Goal: Task Accomplishment & Management: Manage account settings

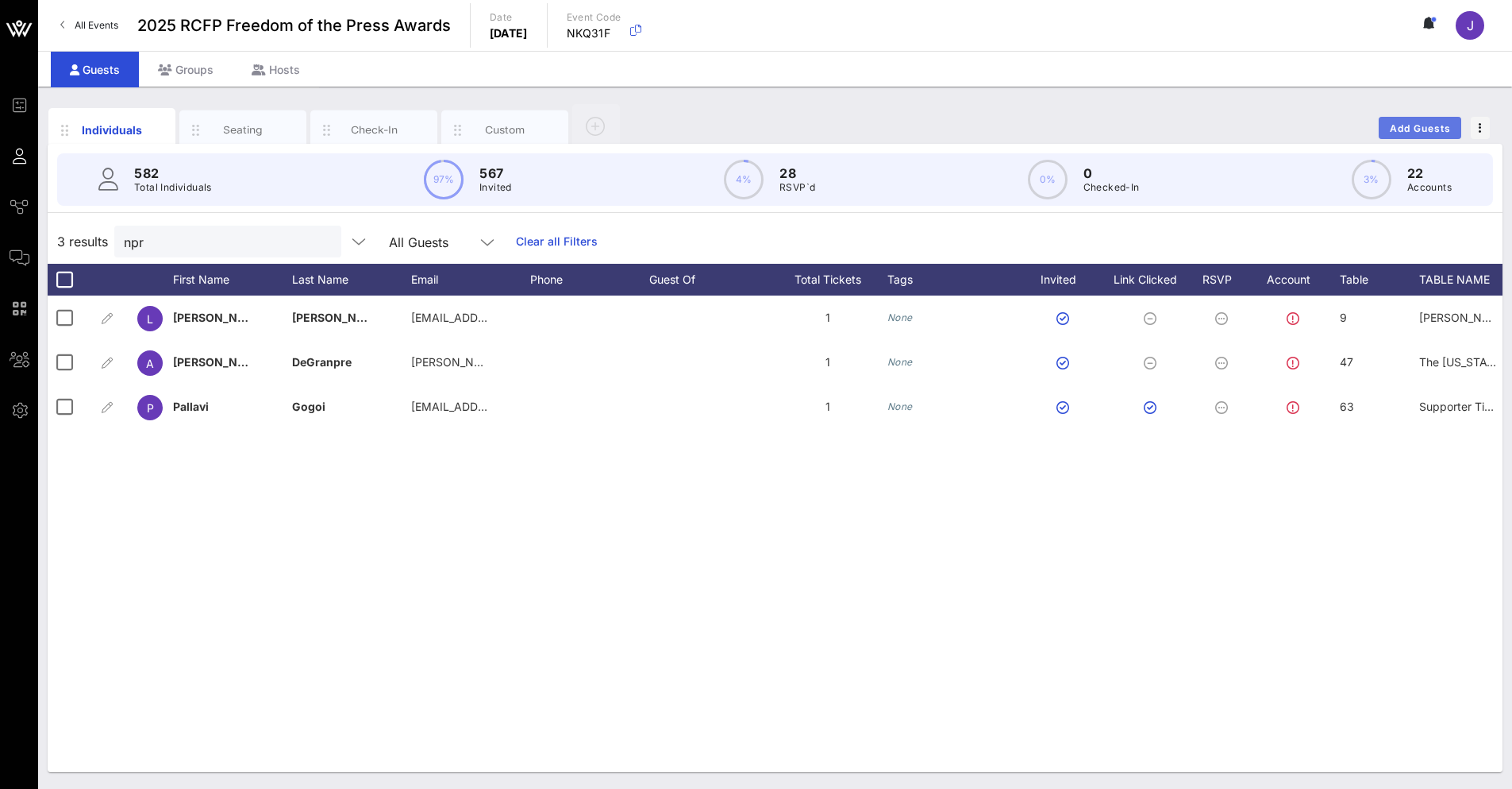
click at [1406, 122] on span "Add Guests" at bounding box center [1421, 128] width 63 height 12
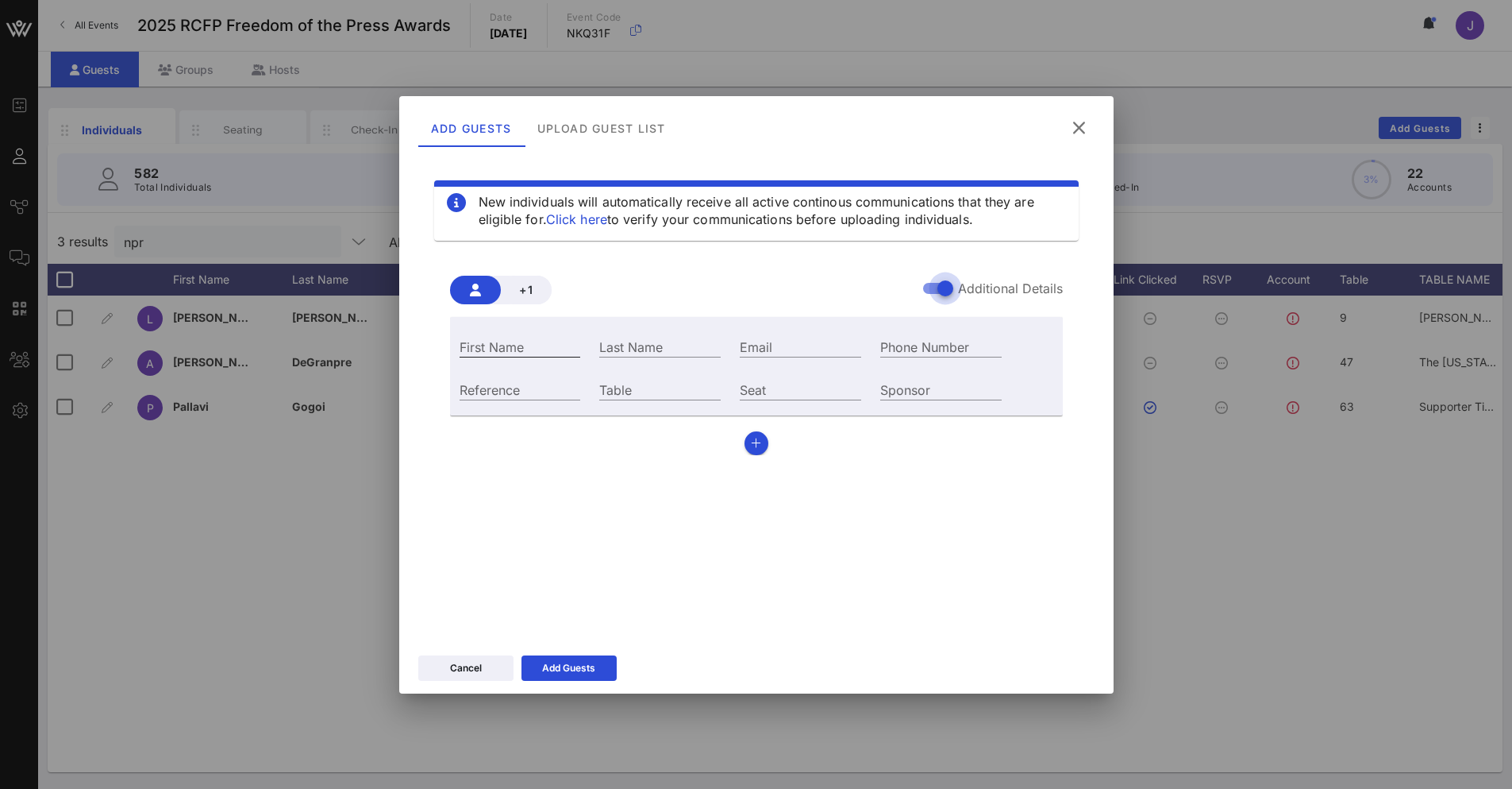
click at [548, 350] on input "First Name" at bounding box center [519, 346] width 121 height 21
type input "[PERSON_NAME]"
type input "Wolly"
paste input "[EMAIL_ADDRESS][DOMAIN_NAME]"
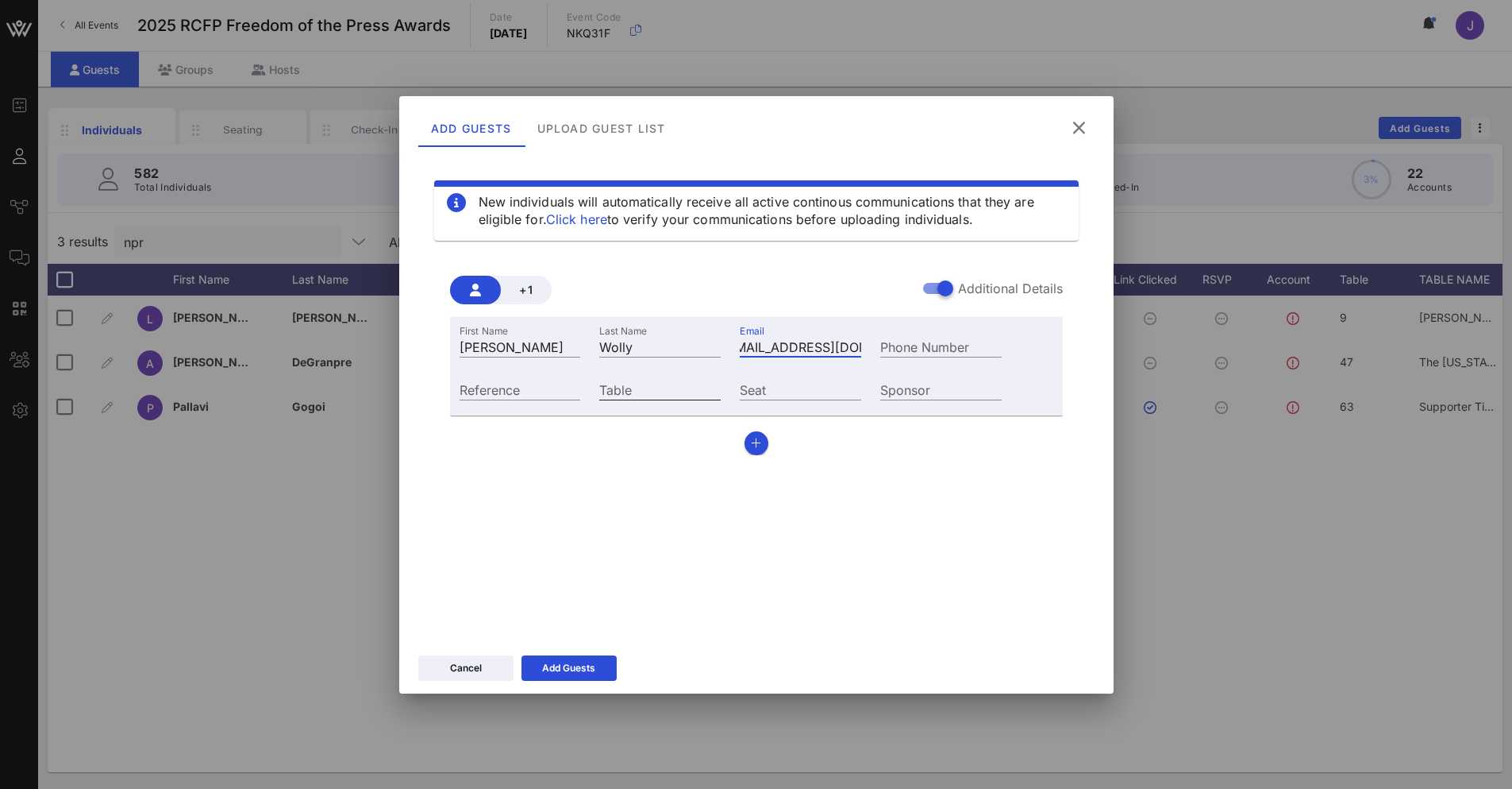
type input "[EMAIL_ADDRESS][DOMAIN_NAME]"
click at [618, 392] on input "Table" at bounding box center [659, 389] width 121 height 21
type input "16"
click at [549, 662] on div "Add Guests" at bounding box center [569, 668] width 53 height 16
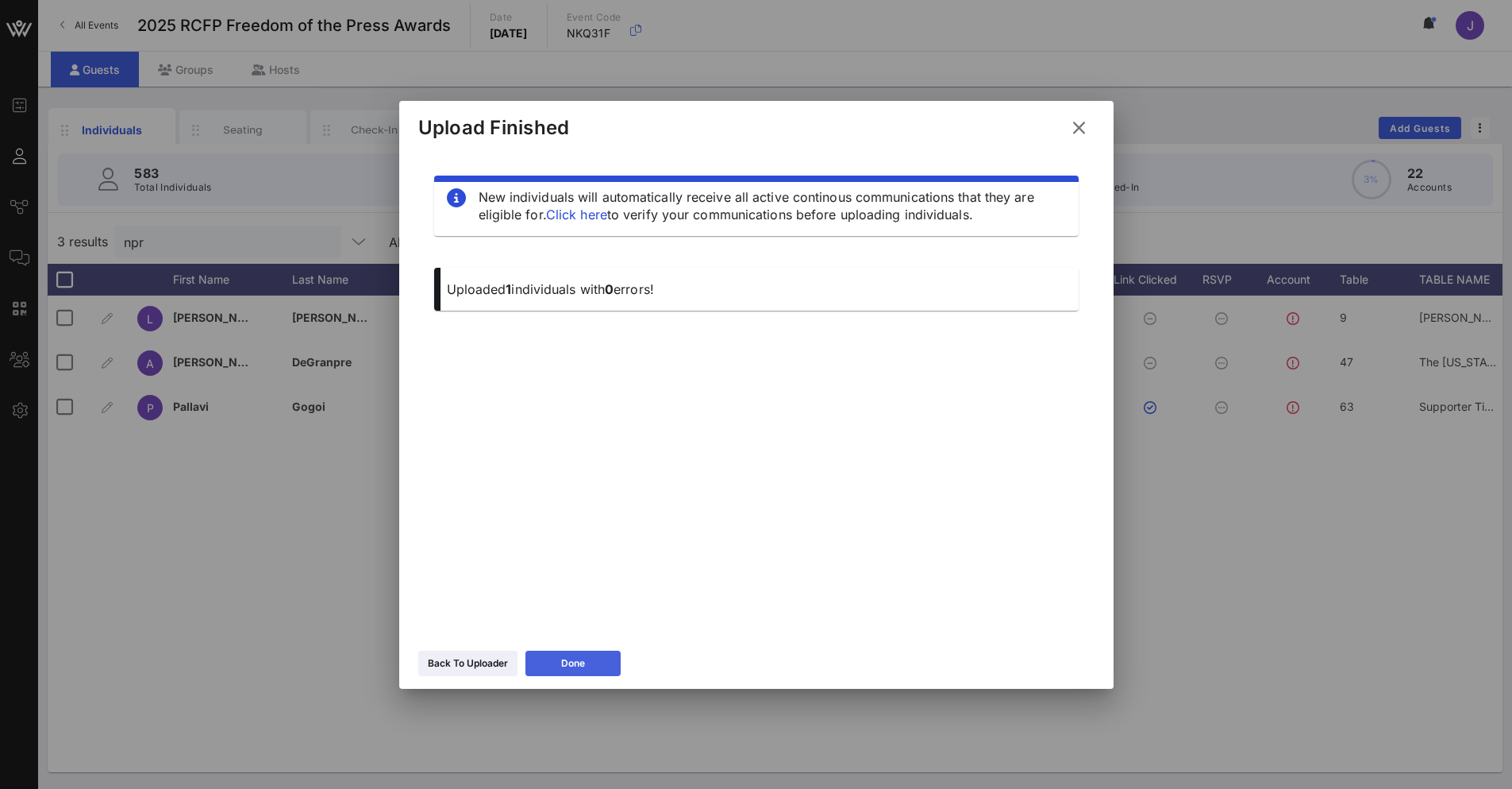
click at [576, 651] on button "Done" at bounding box center [573, 664] width 96 height 26
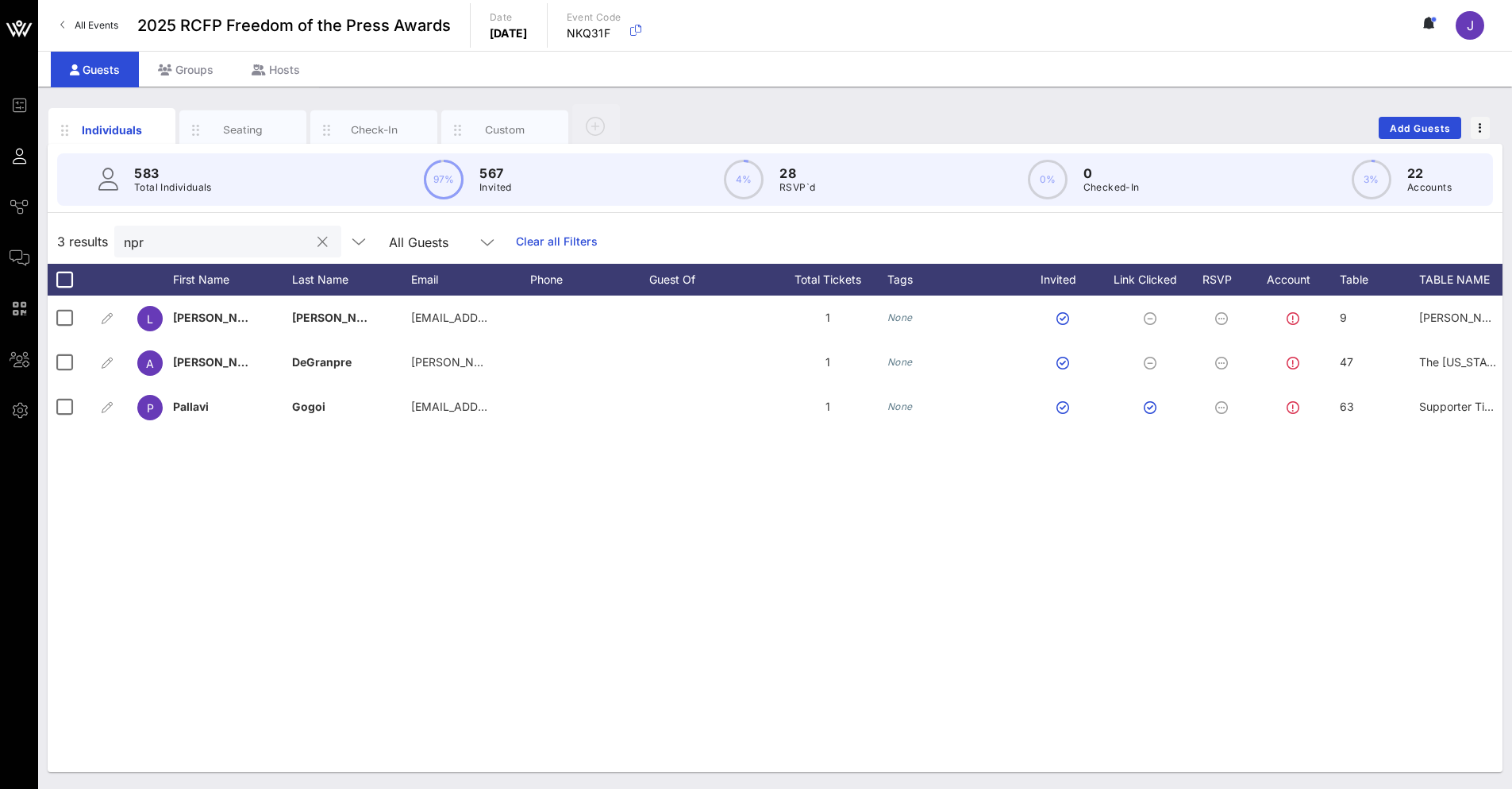
click at [254, 243] on input "npr" at bounding box center [217, 241] width 185 height 21
drag, startPoint x: 254, startPoint y: 243, endPoint x: 82, endPoint y: 205, distance: 176.1
click at [82, 205] on div "583 Total Individuals 97% 567 Invited 4% 28 RSVP`d 0% 0 Checked-In 3% 22 Accoun…" at bounding box center [775, 458] width 1455 height 628
click at [198, 255] on div "wolly" at bounding box center [217, 242] width 185 height 32
drag, startPoint x: 146, startPoint y: 235, endPoint x: 108, endPoint y: 207, distance: 47.2
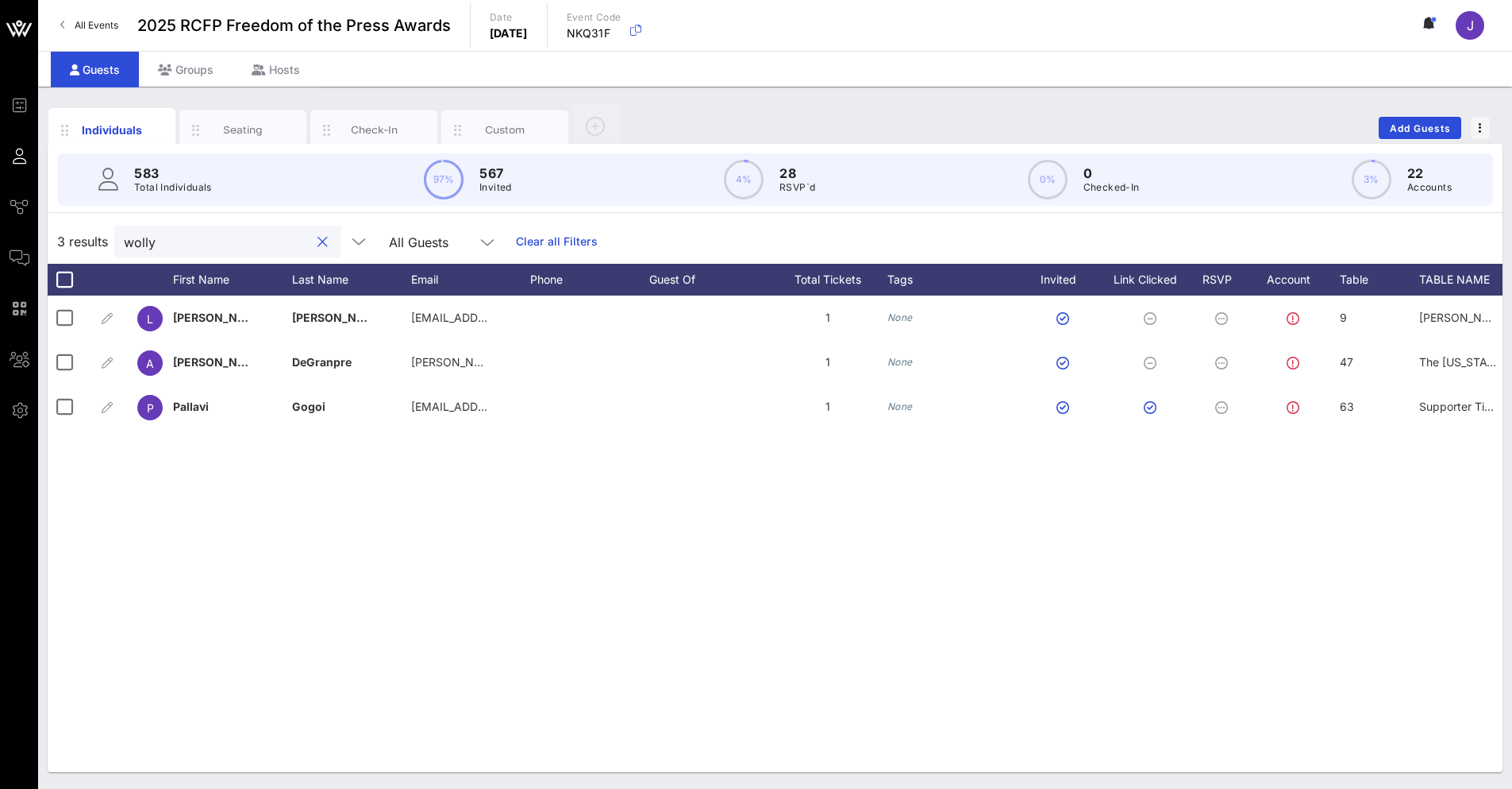
click at [86, 223] on div "3 results wolly All Guests Clear all Filters" at bounding box center [775, 241] width 1455 height 44
type input "[PERSON_NAME]"
drag, startPoint x: 381, startPoint y: 596, endPoint x: 328, endPoint y: 581, distance: 55.1
click at [347, 587] on div "L [PERSON_NAME] [EMAIL_ADDRESS][DOMAIN_NAME] 1 None 9 [PERSON_NAME] [PERSON_NAM…" at bounding box center [775, 534] width 1455 height 476
click at [186, 247] on input "[PERSON_NAME]" at bounding box center [217, 241] width 185 height 21
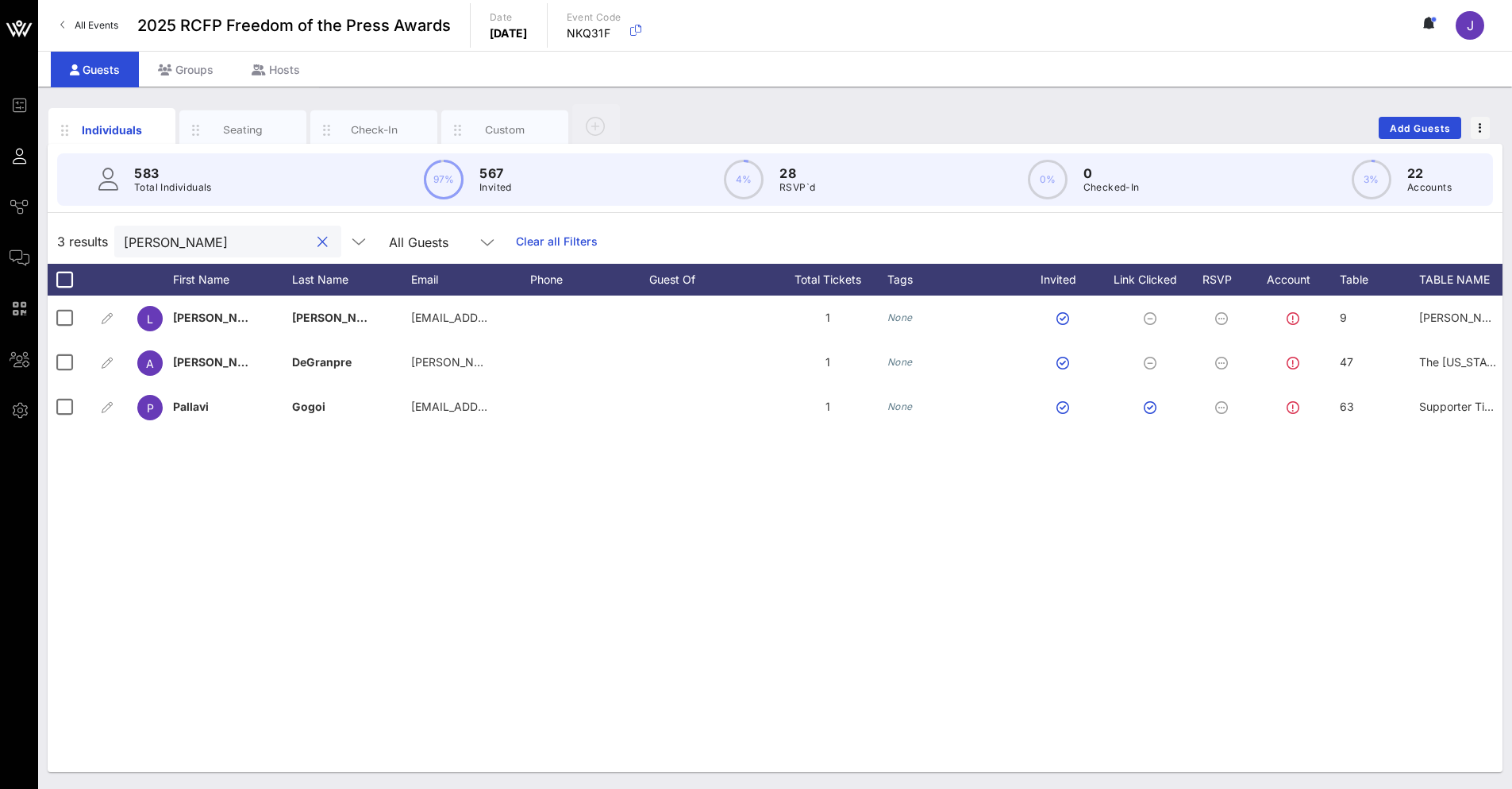
click at [317, 240] on button "clear icon" at bounding box center [322, 243] width 10 height 16
click at [227, 238] on input "text" at bounding box center [217, 241] width 185 height 21
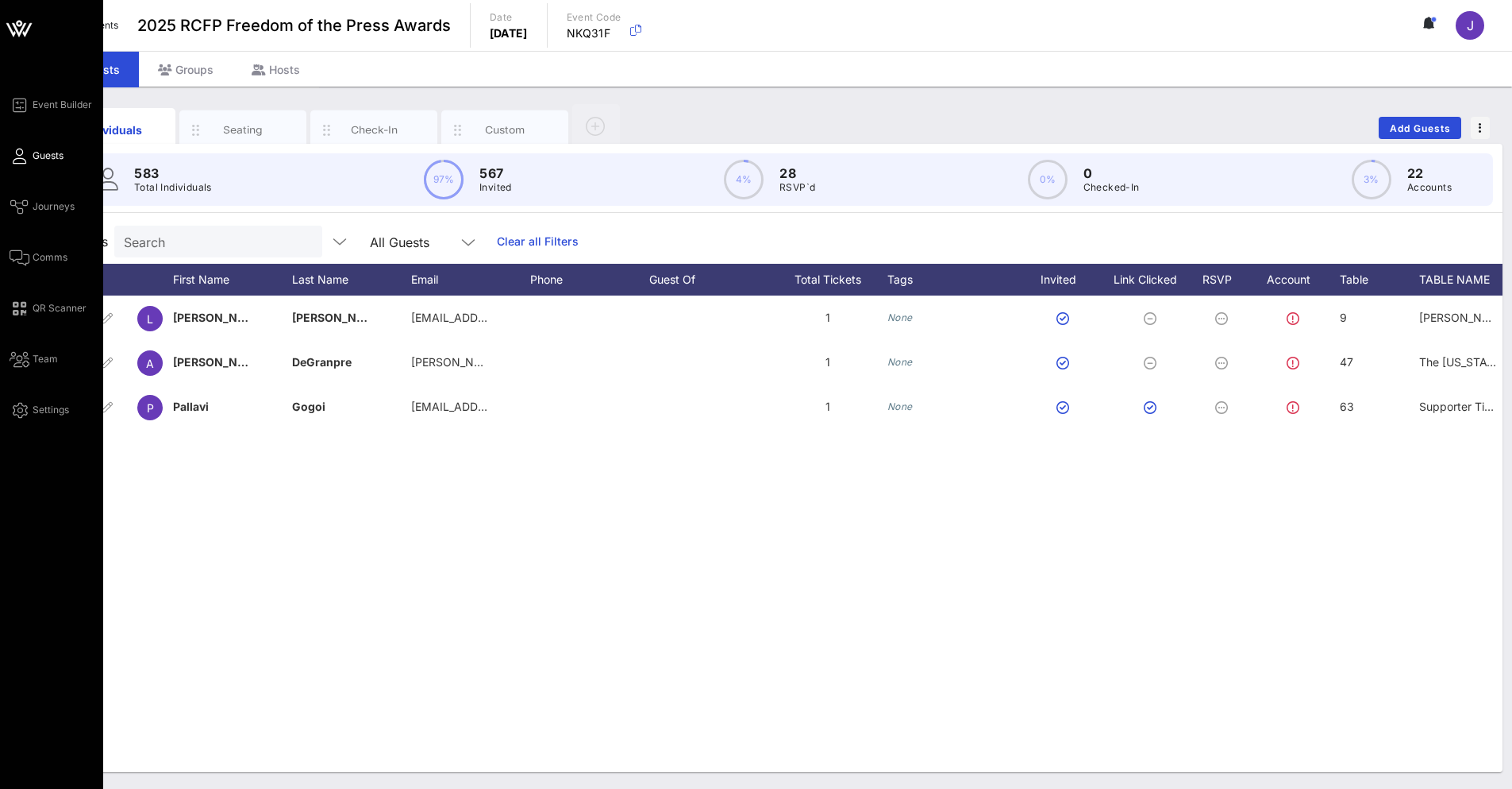
click at [23, 155] on icon at bounding box center [20, 156] width 20 height 2
click at [39, 99] on span "Event Builder" at bounding box center [62, 105] width 59 height 14
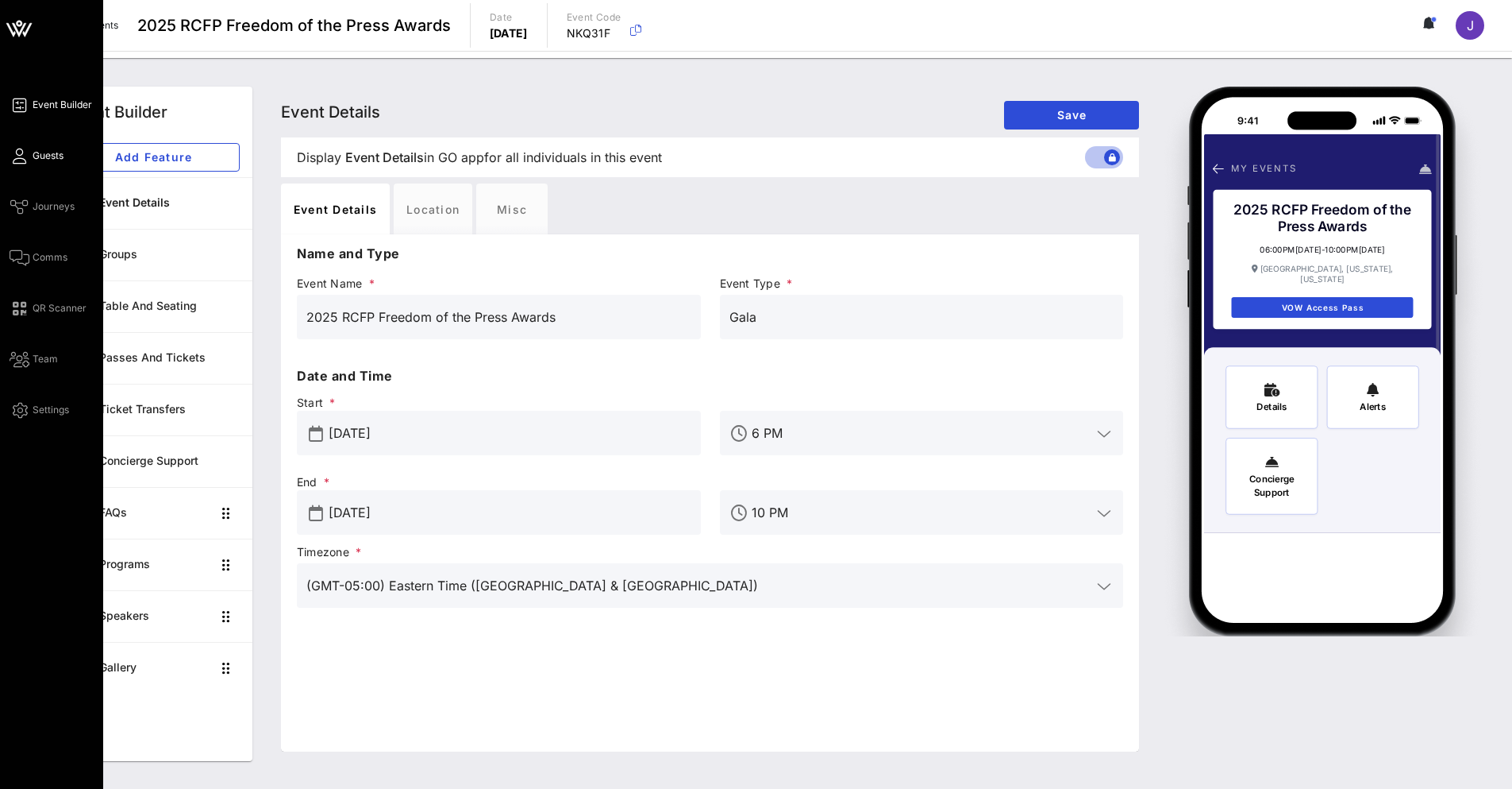
click at [35, 161] on span "Guests" at bounding box center [47, 156] width 31 height 14
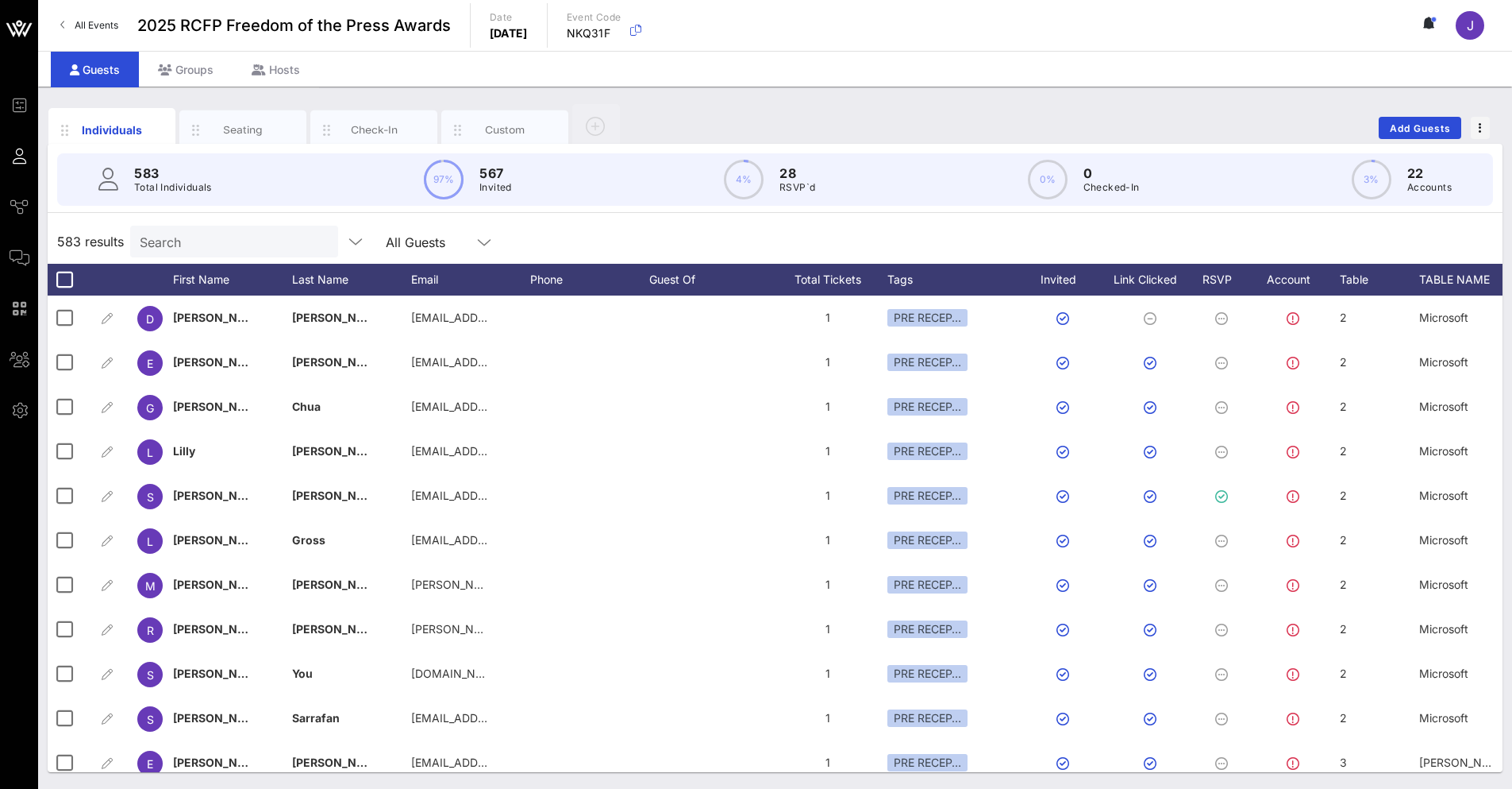
click at [194, 235] on input "Search" at bounding box center [233, 241] width 185 height 21
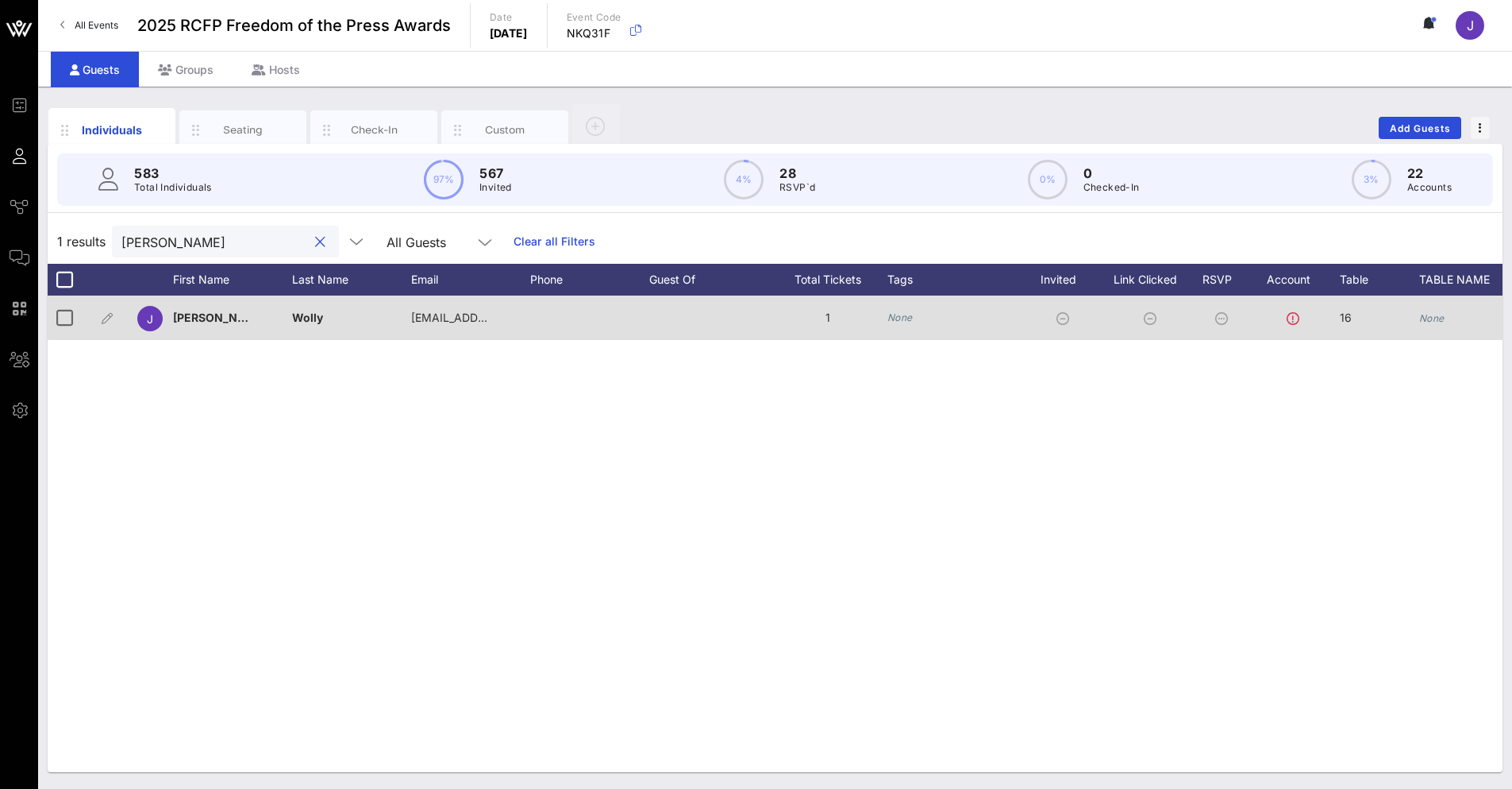
type input "[PERSON_NAME]"
click at [1416, 313] on div "16" at bounding box center [1380, 327] width 80 height 63
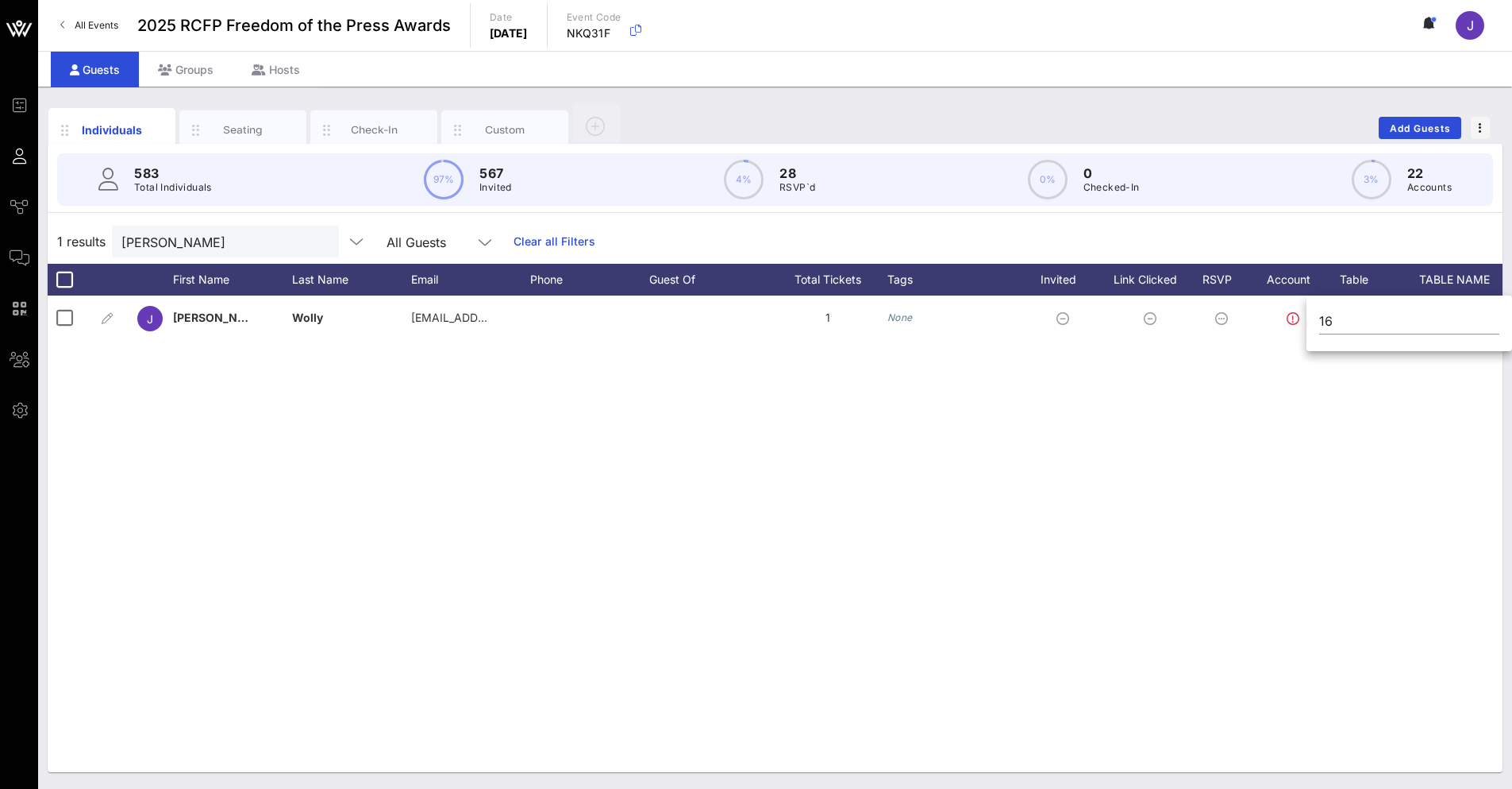
click at [1358, 541] on div "J [PERSON_NAME] [EMAIL_ADDRESS][DOMAIN_NAME] 1 None 16 None None None None None" at bounding box center [775, 534] width 1455 height 476
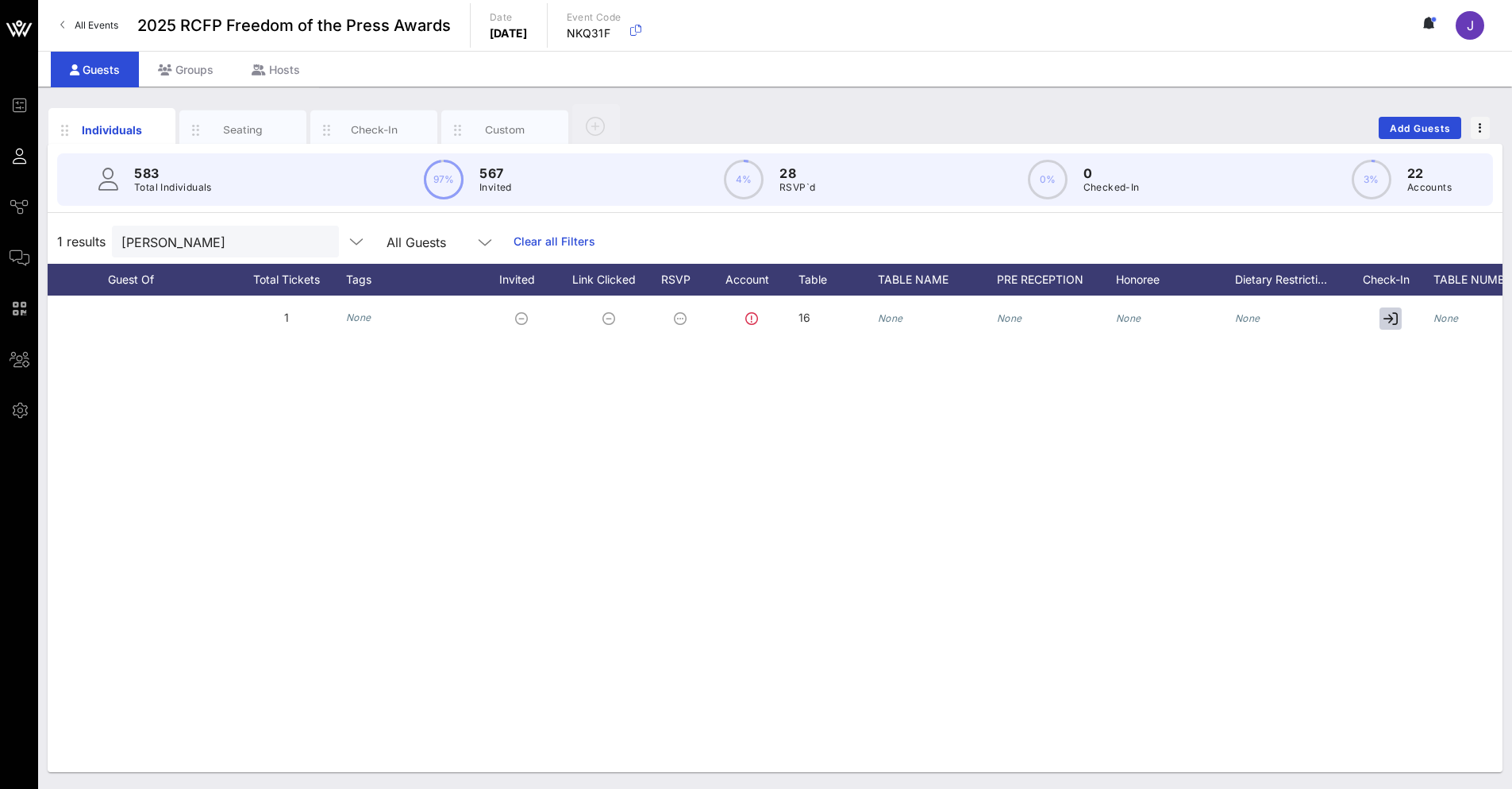
scroll to position [0, 598]
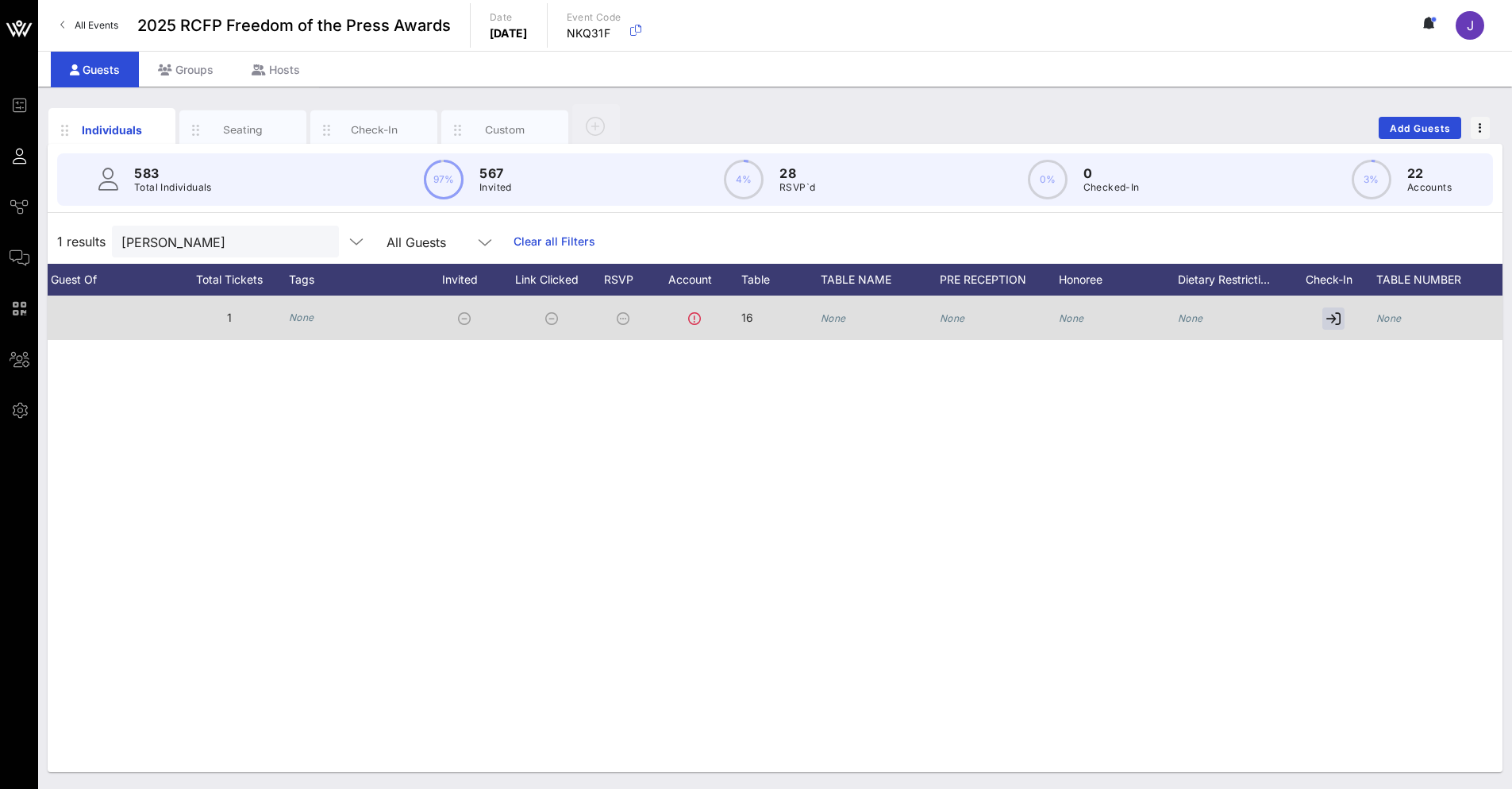
click at [836, 321] on icon "None" at bounding box center [834, 319] width 26 height 12
type input "[PERSON_NAME] Collective #3"
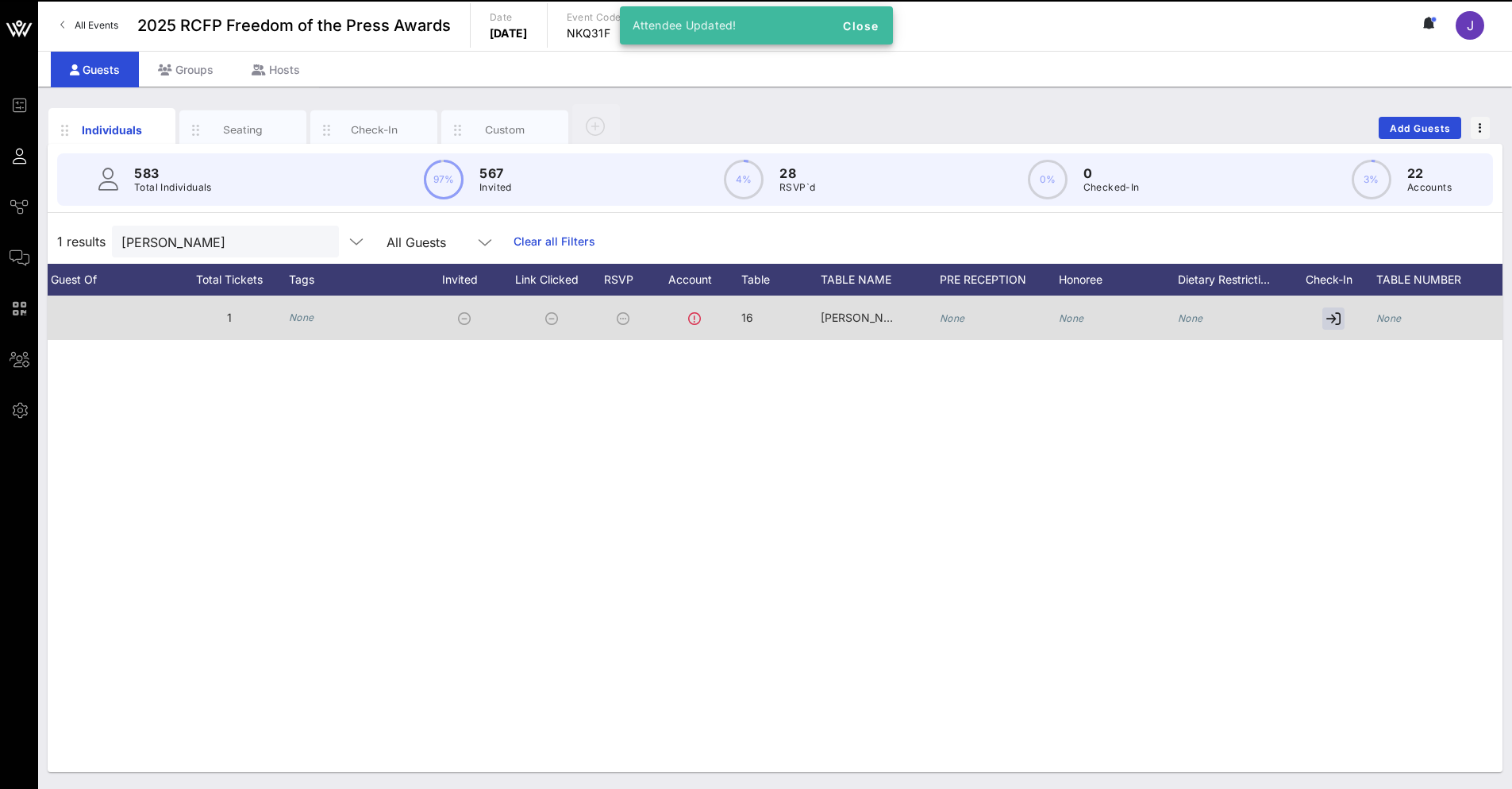
click at [1386, 321] on icon "None" at bounding box center [1390, 319] width 26 height 12
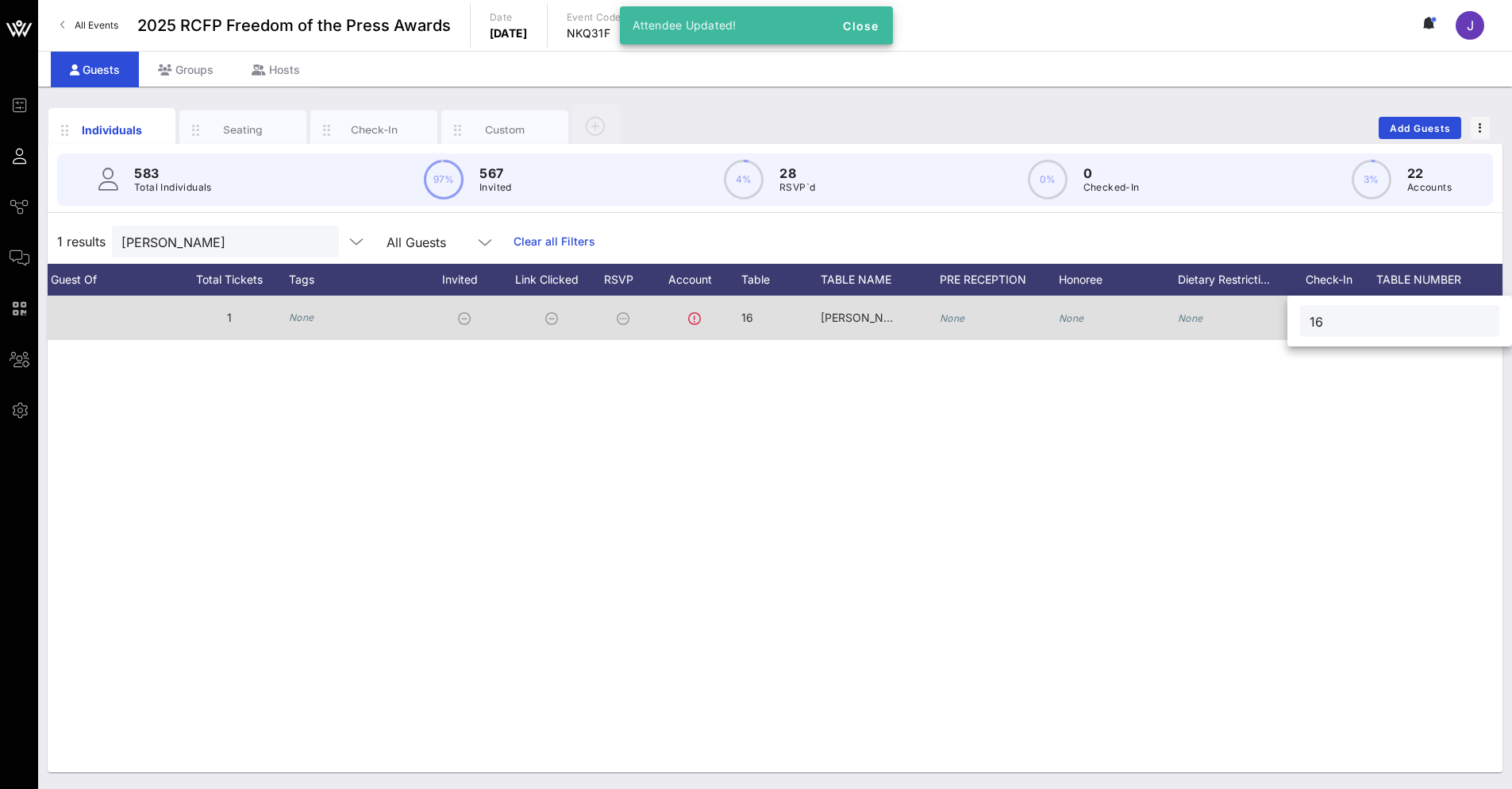
type input "16"
